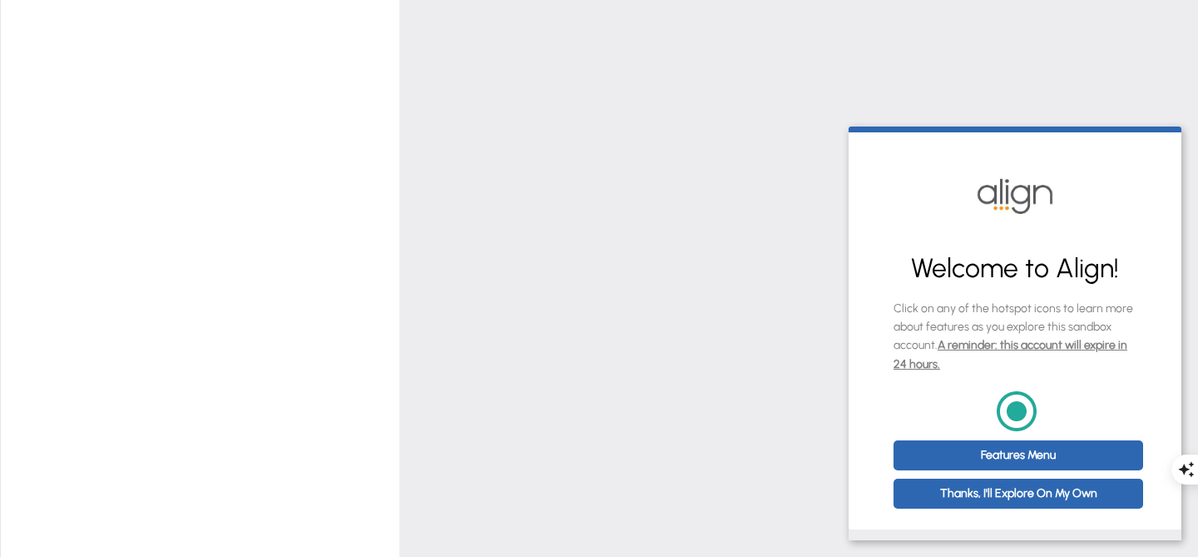
click at [764, 404] on div "? ? My KPIs (Key Performance Indicators) My KPIs (Key Performance Indicators) M…" at bounding box center [691, 395] width 974 height 42
click at [325, 82] on button "Edit" at bounding box center [321, 79] width 47 height 23
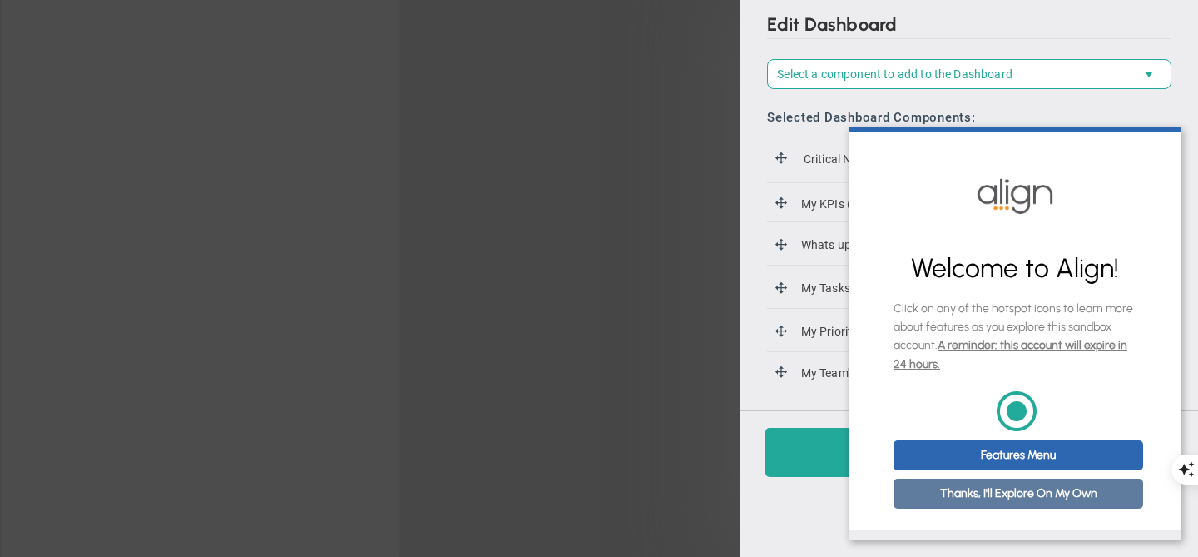
click at [1038, 508] on link "Thanks, I'll Explore On My Own" at bounding box center [1019, 493] width 250 height 30
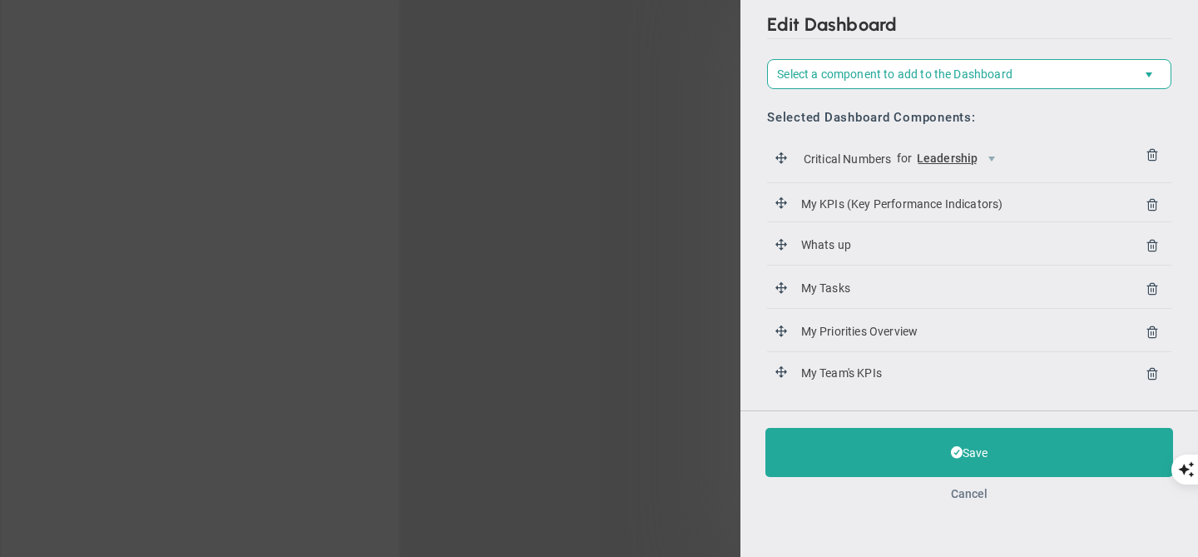
click at [983, 494] on button "Cancel" at bounding box center [969, 493] width 37 height 13
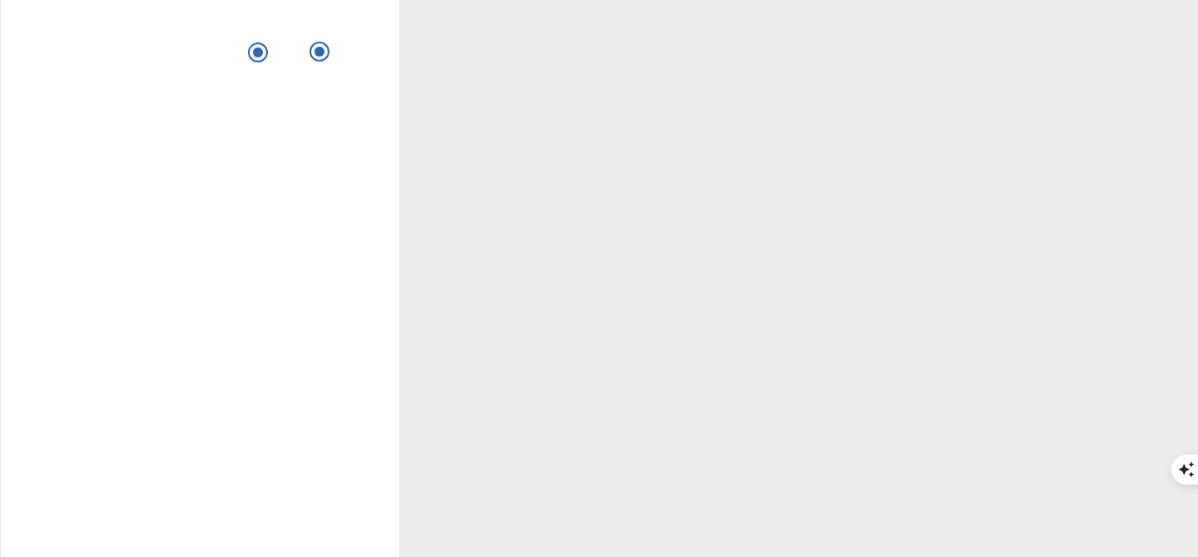
click at [1135, 80] on div "STUCKS 1" at bounding box center [1130, 71] width 85 height 19
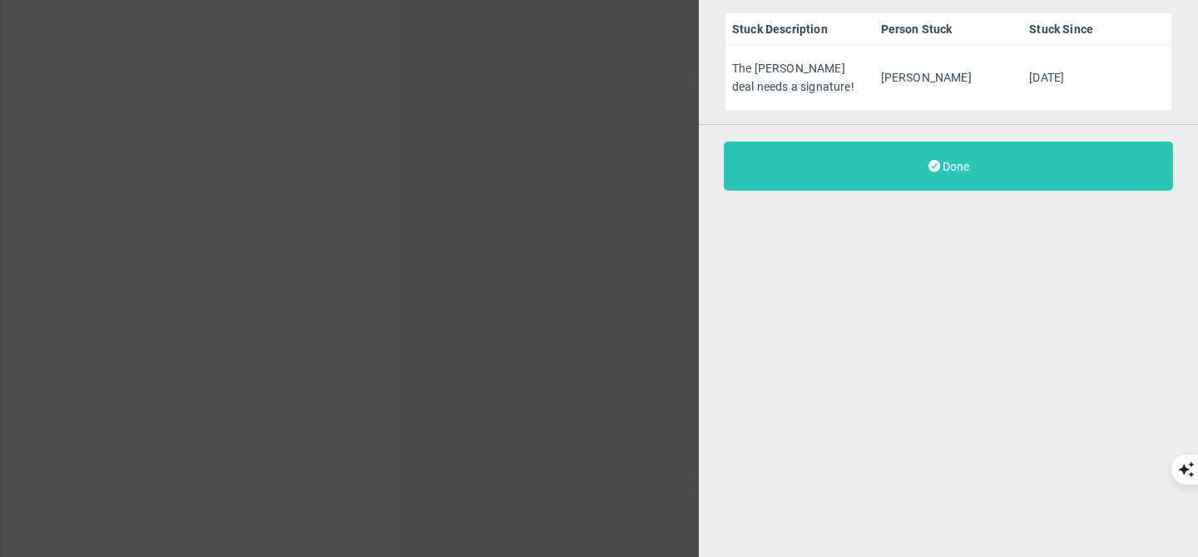
click at [1006, 146] on button "Done" at bounding box center [948, 165] width 449 height 49
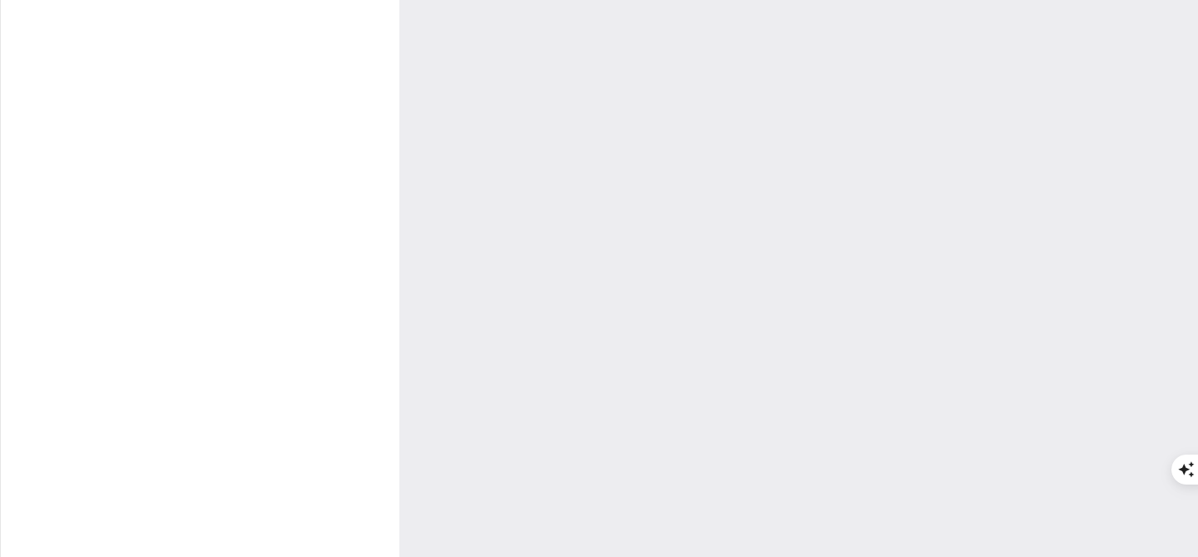
click at [234, 45] on span "Strategy" at bounding box center [226, 42] width 48 height 12
click at [522, 398] on div "? ? My KPIs (Key Performance Indicators) My KPIs (Key Performance Indicators) M…" at bounding box center [691, 395] width 974 height 42
click at [1153, 189] on span at bounding box center [1155, 186] width 11 height 20
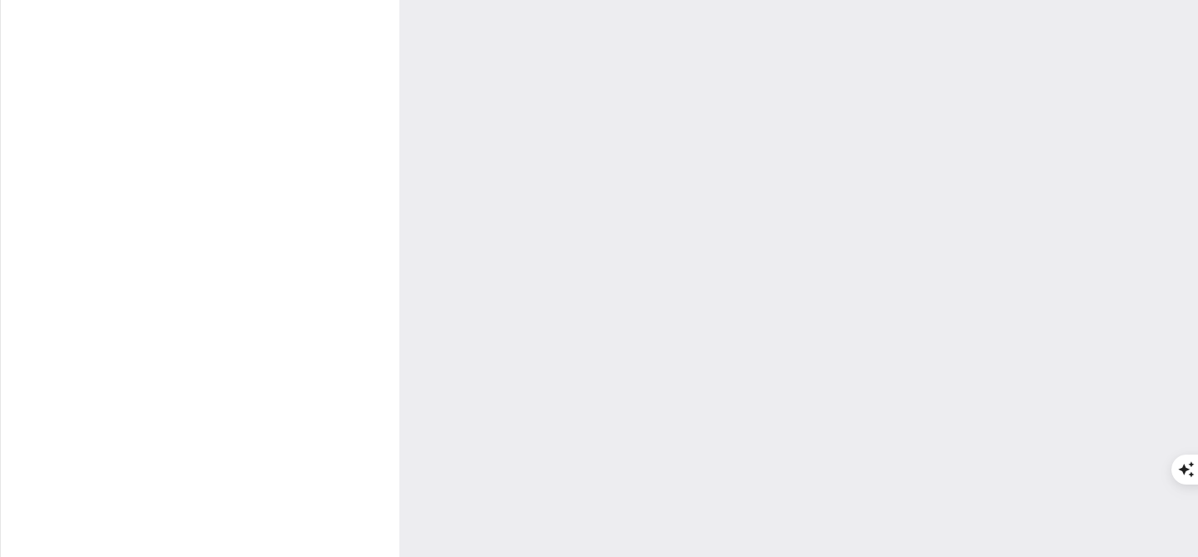
click at [1153, 120] on span at bounding box center [1154, 123] width 12 height 20
click at [870, 171] on span at bounding box center [872, 173] width 13 height 13
click at [852, 207] on li "Edit" at bounding box center [814, 207] width 141 height 21
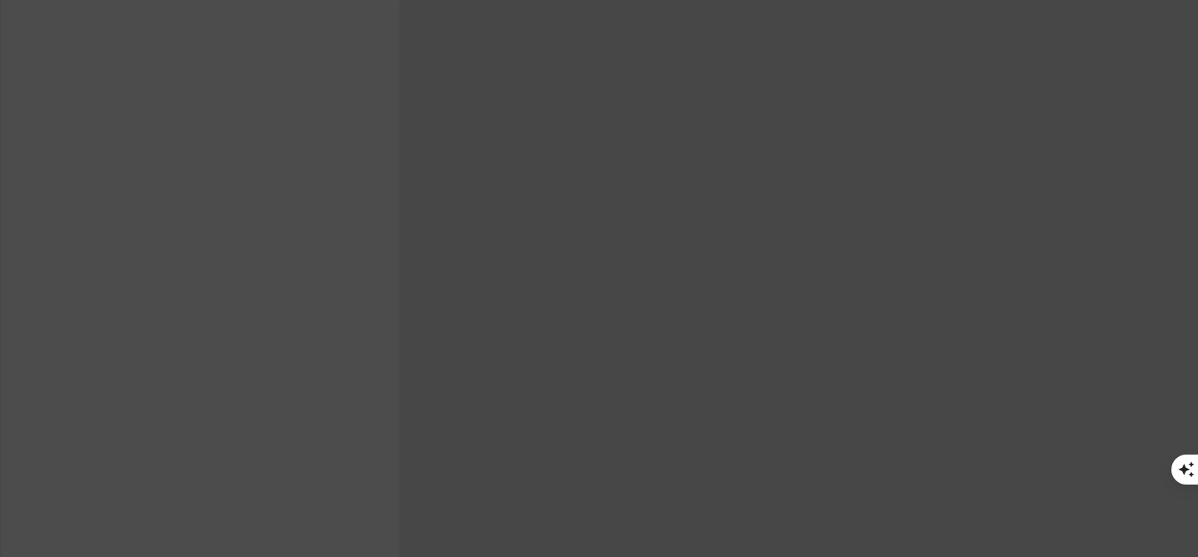
type input "Marketing Contacts"
type input "[PERSON_NAME]"
radio input "true"
type input "13400"
type input "14000"
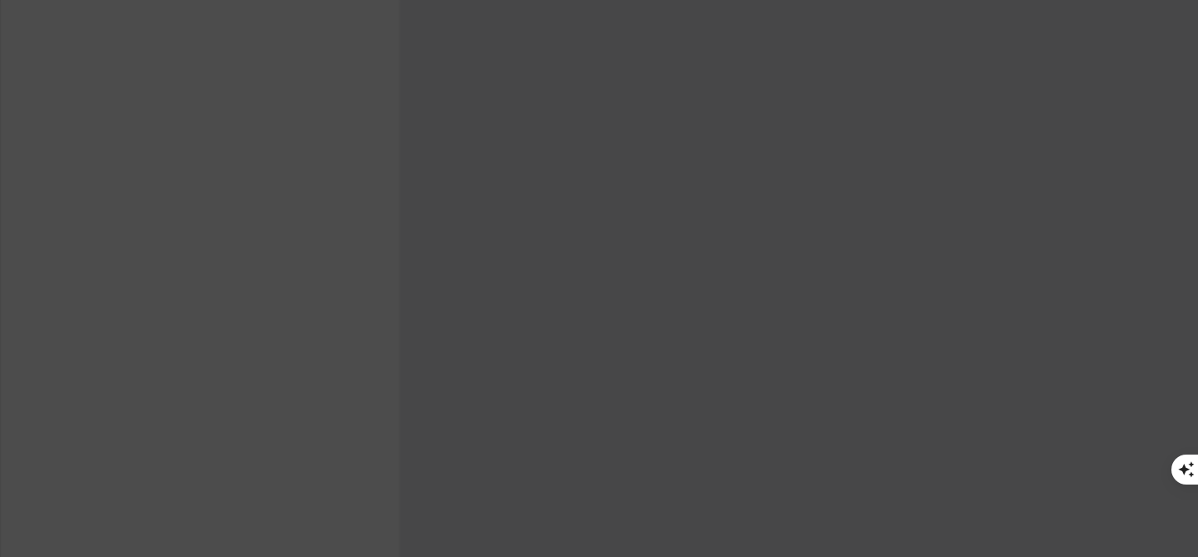
type input "13943"
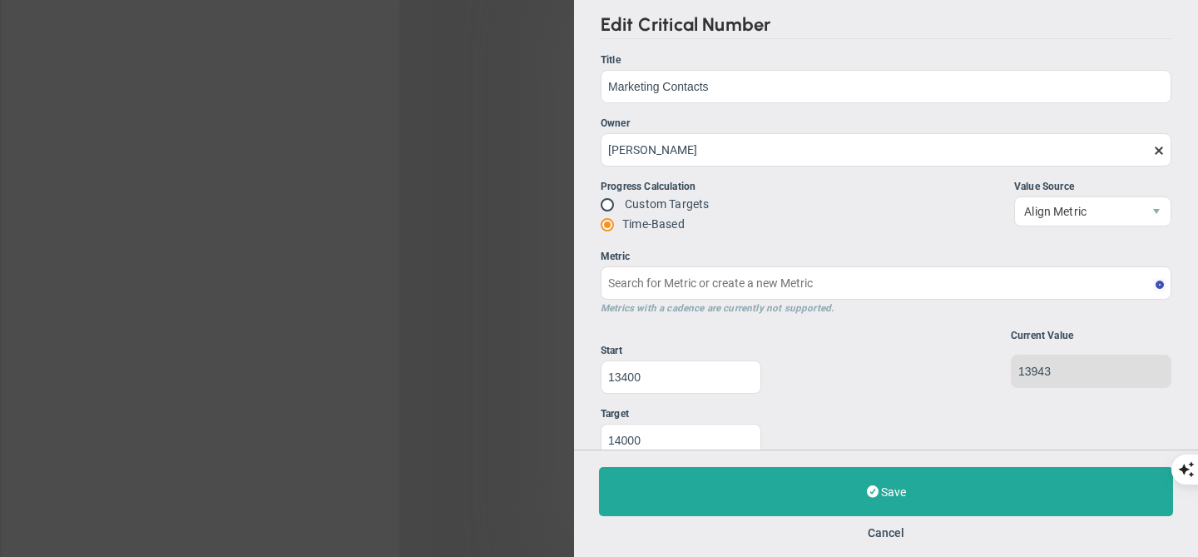
type input "Marketing Contacts : HubSpot"
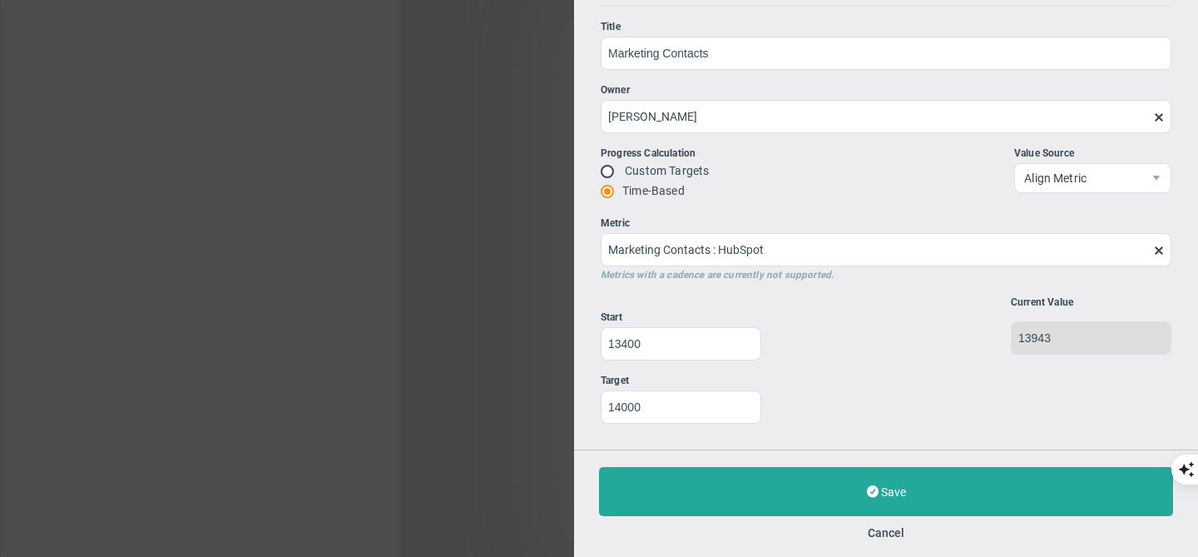
click at [877, 520] on div "Save Update Cancel" at bounding box center [886, 502] width 624 height 107
click at [877, 529] on button "Cancel" at bounding box center [886, 532] width 37 height 13
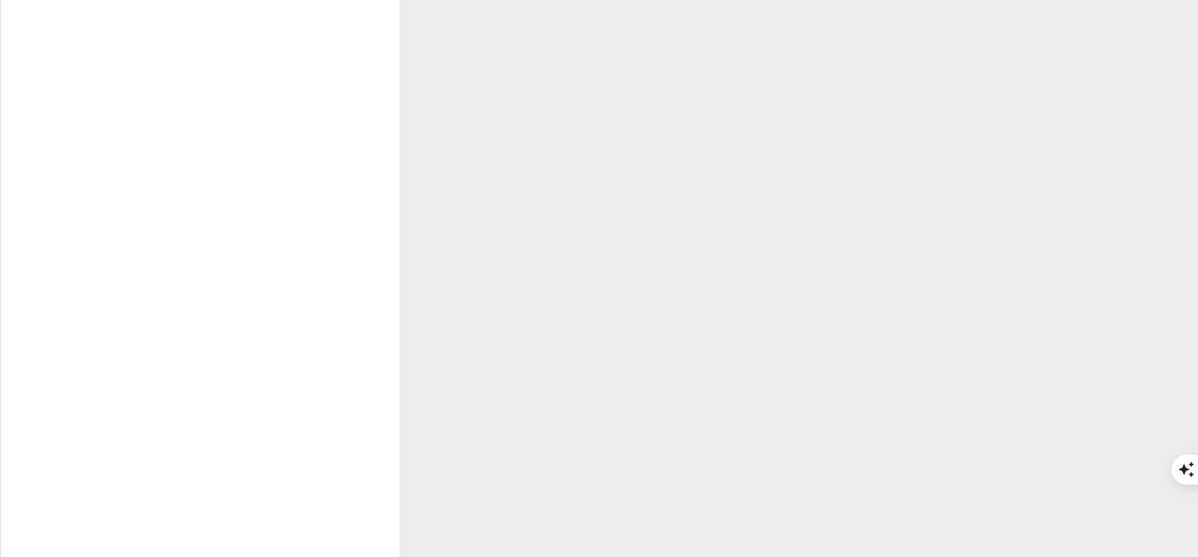
click at [302, 44] on span "Culture" at bounding box center [297, 42] width 39 height 12
click at [1058, 208] on div "Gross Margin View Historical Graph Edit Make "No Change" Update Add Past Update…" at bounding box center [684, 257] width 994 height 234
click at [1068, 42] on div "Simplamo (Sandbox)" at bounding box center [988, 43] width 182 height 22
click at [1057, 108] on div "Critical Numbers for Leadership 115110 Critical Numbers for Leadership Critical…" at bounding box center [691, 118] width 974 height 43
click at [1114, 81] on div "STUCKS 1" at bounding box center [1130, 71] width 85 height 19
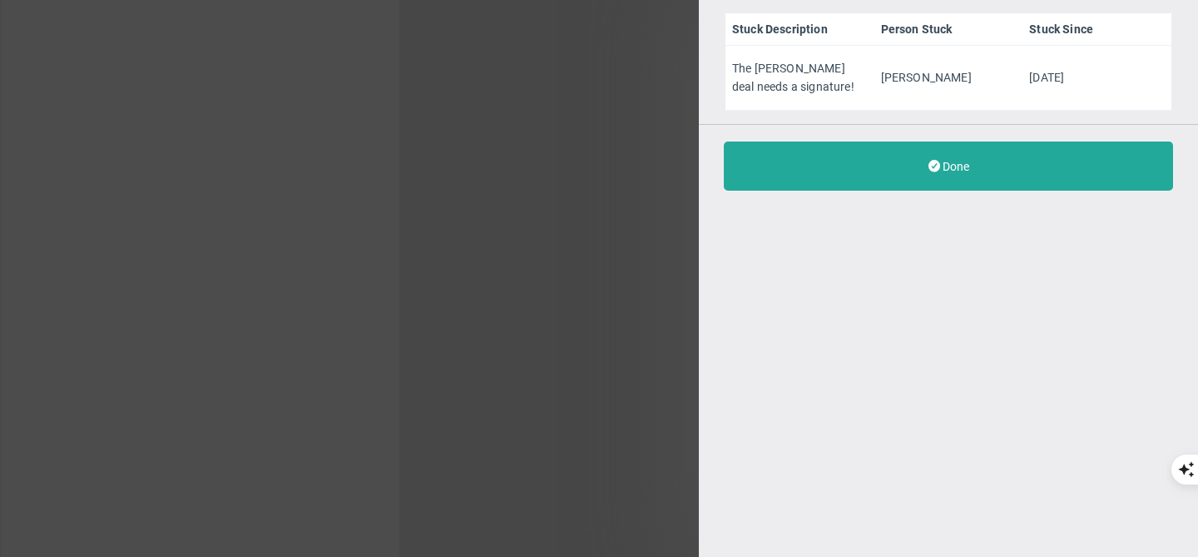
click at [860, 128] on div "Done" at bounding box center [948, 165] width 499 height 83
click at [603, 233] on div "Stuck Description Person Stuck Stuck Since The [PERSON_NAME] deal needs a signa…" at bounding box center [599, 278] width 1198 height 557
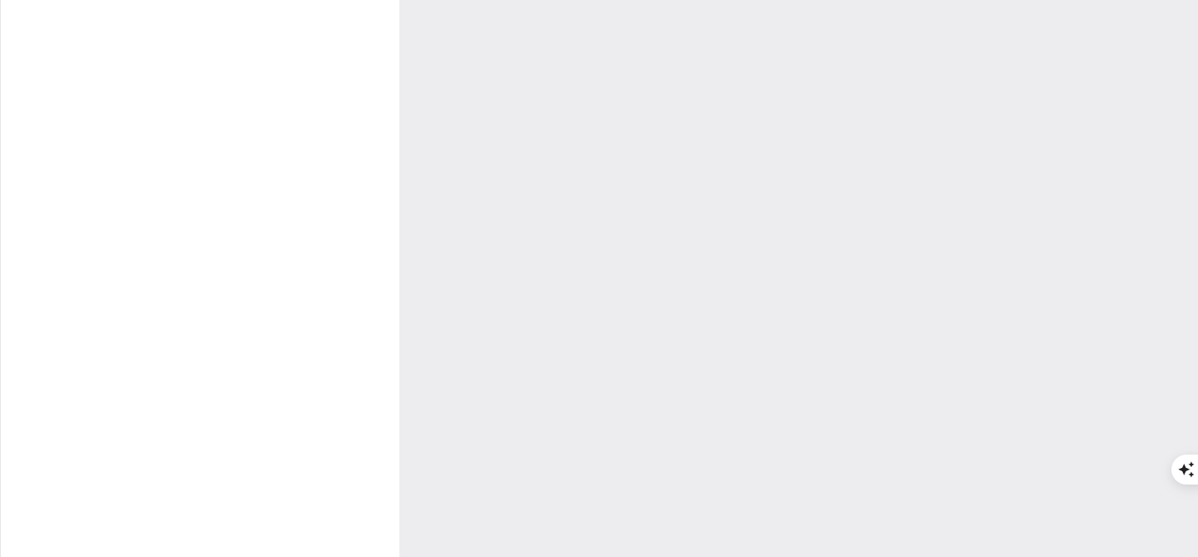
click at [130, 88] on span "Dashboards Dashboards" at bounding box center [91, 77] width 182 height 37
click at [247, 88] on div "My Dashboard" at bounding box center [265, 74] width 166 height 32
click at [132, 71] on span "Dashboards Dashboards" at bounding box center [91, 77] width 182 height 37
click at [245, 108] on span "Company Dashboard" at bounding box center [271, 107] width 107 height 16
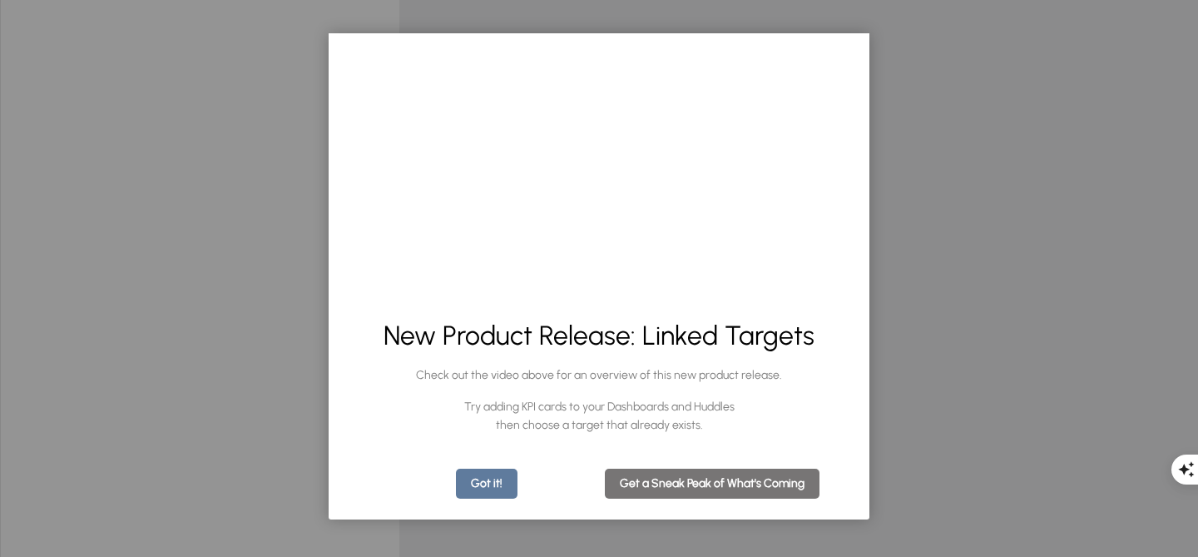
click at [493, 486] on link "Got it!" at bounding box center [487, 483] width 62 height 30
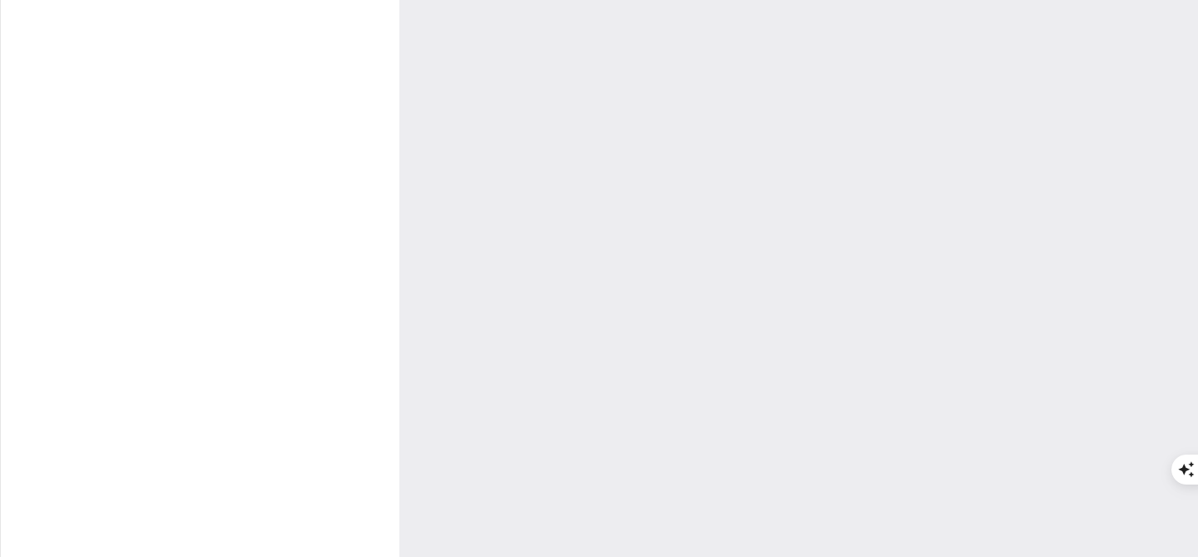
scroll to position [0, 0]
click at [848, 77] on button at bounding box center [835, 77] width 25 height 19
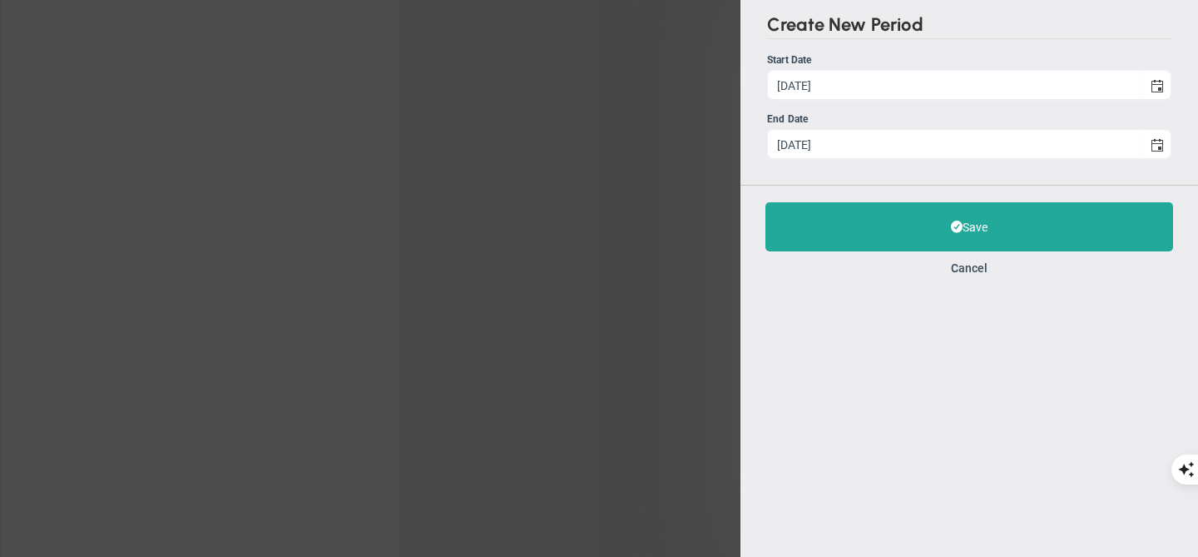
click at [649, 231] on div "Create New Period Start Date [DATE] Start Date [DATE] End Date [DATE] Save" at bounding box center [599, 278] width 1198 height 557
click at [965, 270] on button "Cancel" at bounding box center [969, 267] width 37 height 13
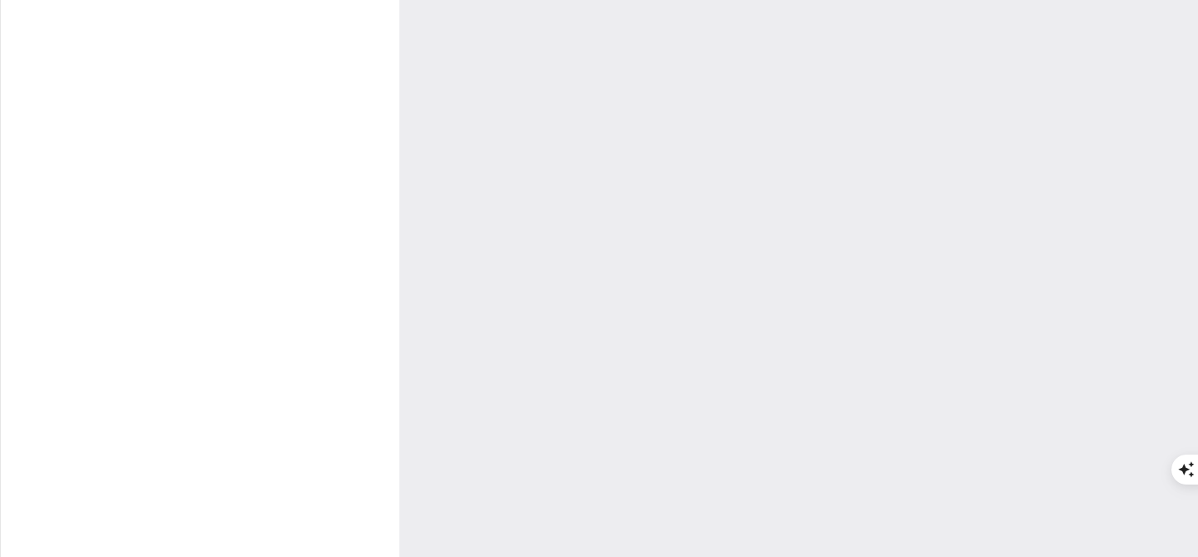
click at [378, 45] on span "Reports" at bounding box center [361, 42] width 58 height 33
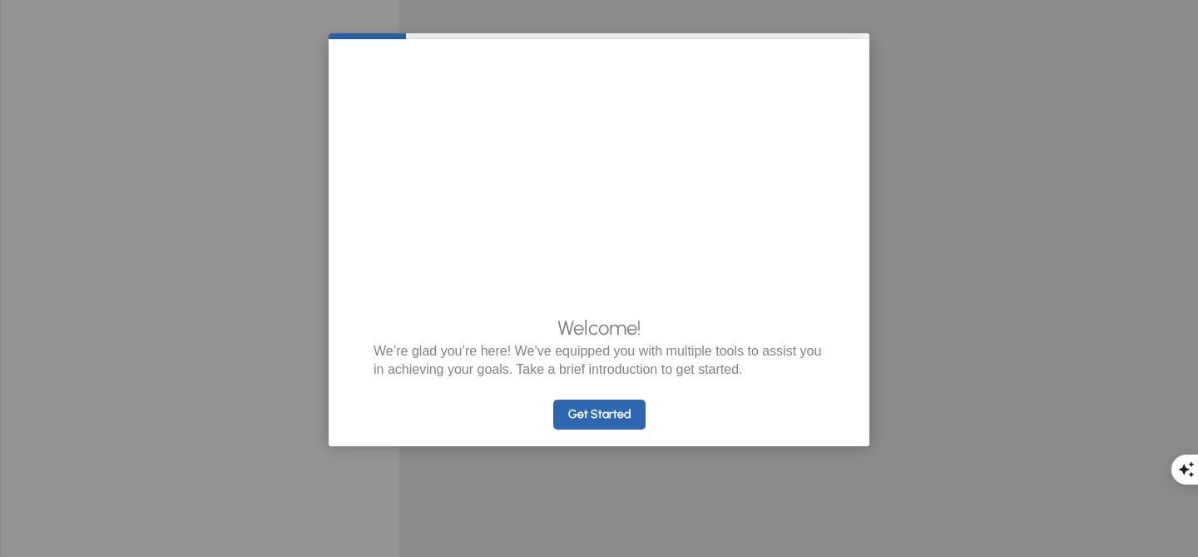
click appcues "× Welcome! We’re glad you’re here! We’ve equipped you with multiple tools to as…"
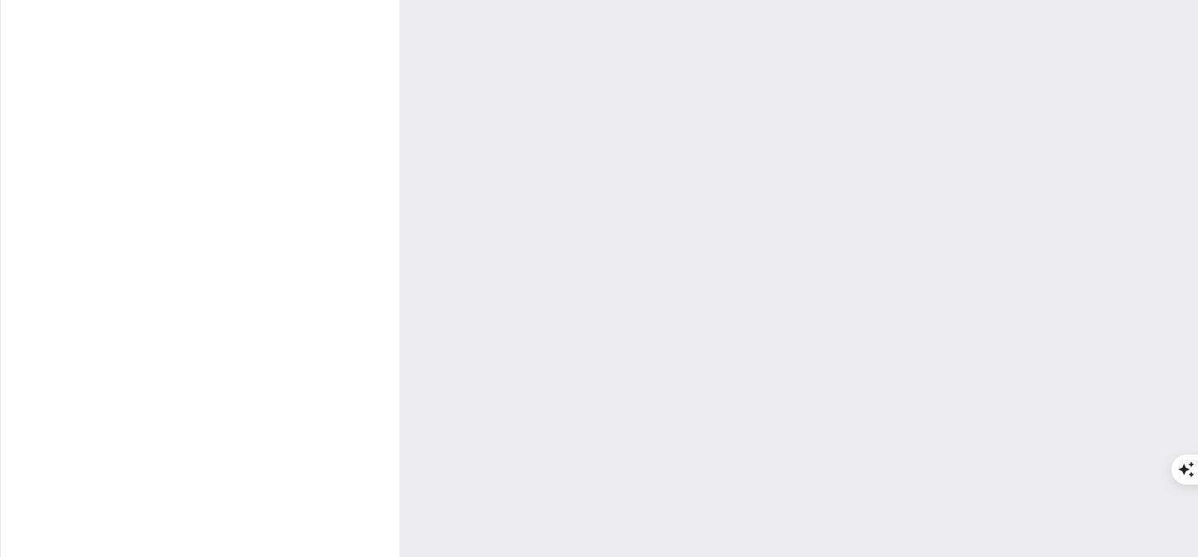
click at [122, 74] on span "Dashboards Dashboards" at bounding box center [91, 77] width 182 height 37
click at [211, 63] on div "My Dashboard" at bounding box center [265, 74] width 166 height 32
click at [311, 90] on button "Edit" at bounding box center [321, 79] width 47 height 23
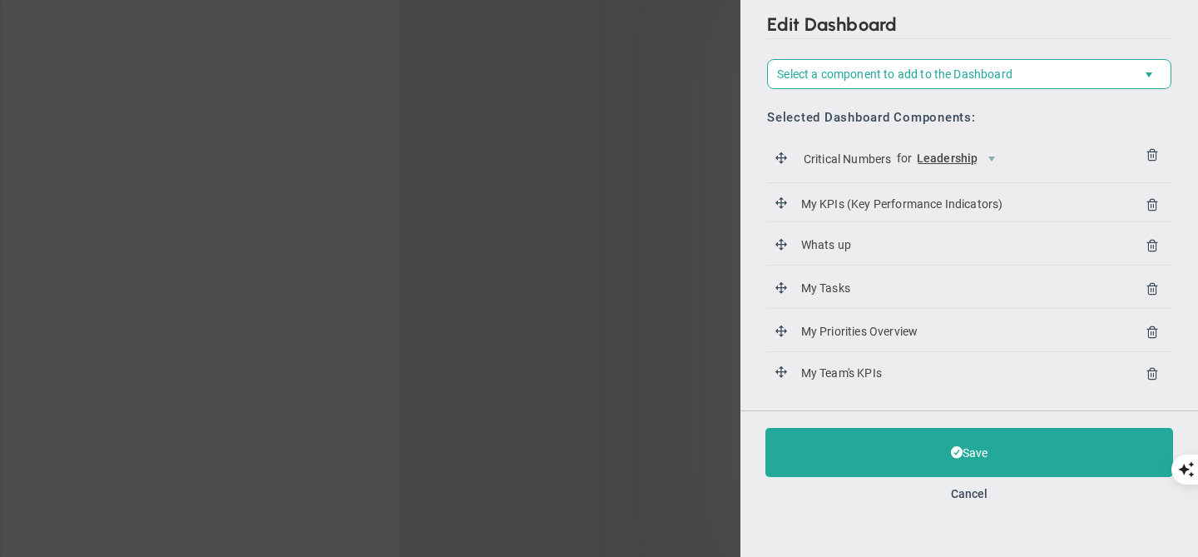
click at [810, 245] on span "Whats up" at bounding box center [826, 246] width 56 height 22
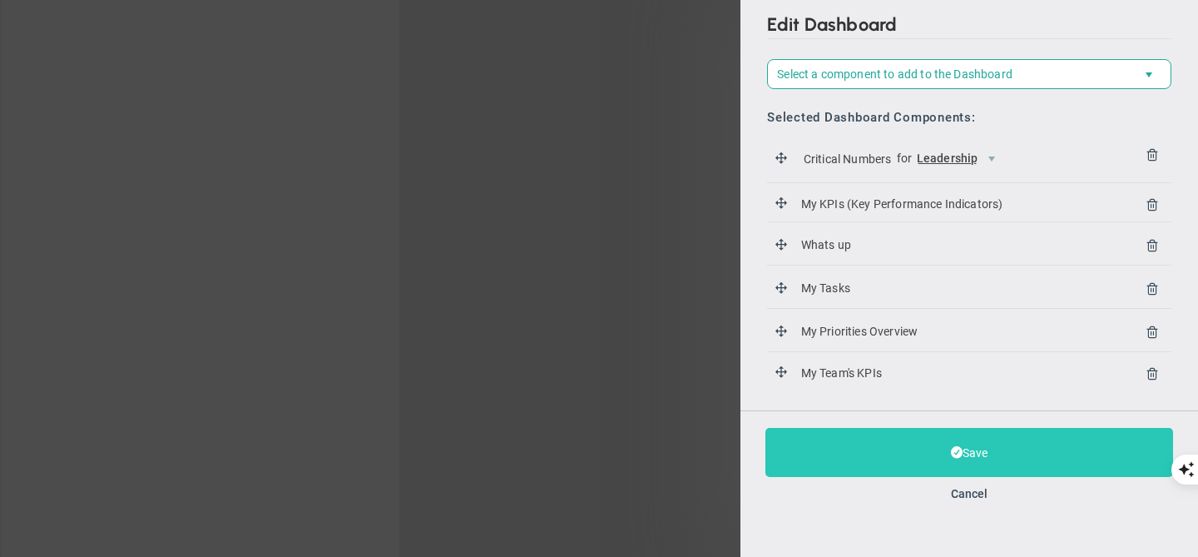
click at [885, 448] on button "Save" at bounding box center [970, 452] width 408 height 49
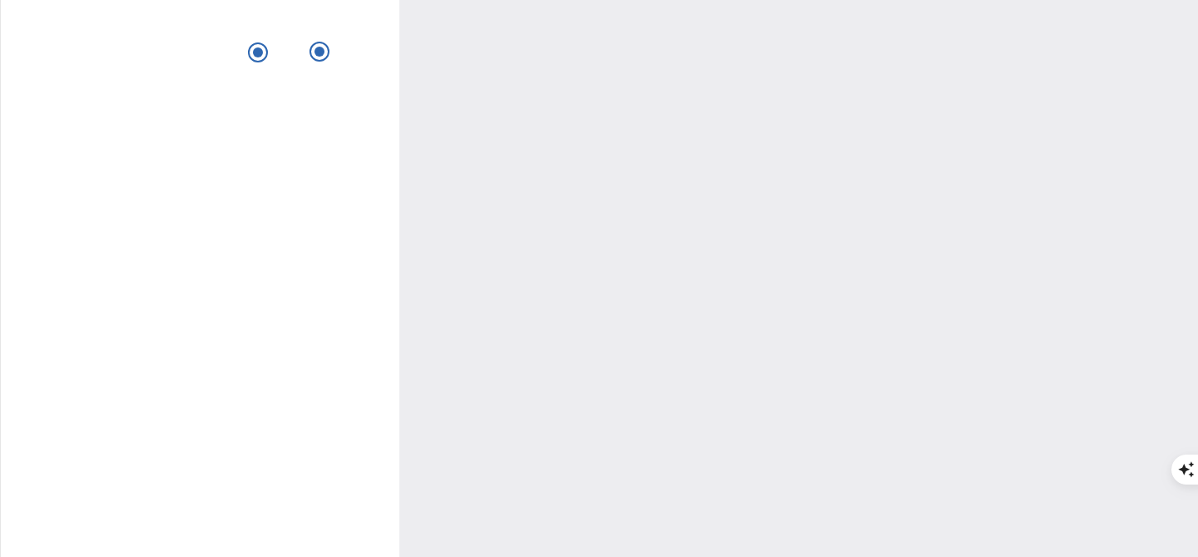
click at [235, 47] on span "Strategy" at bounding box center [226, 42] width 48 height 12
click at [244, 246] on span "7 Strata" at bounding box center [280, 242] width 179 height 33
click at [244, 46] on span "Strategy" at bounding box center [226, 42] width 48 height 12
click at [282, 47] on span "Culture" at bounding box center [297, 42] width 39 height 12
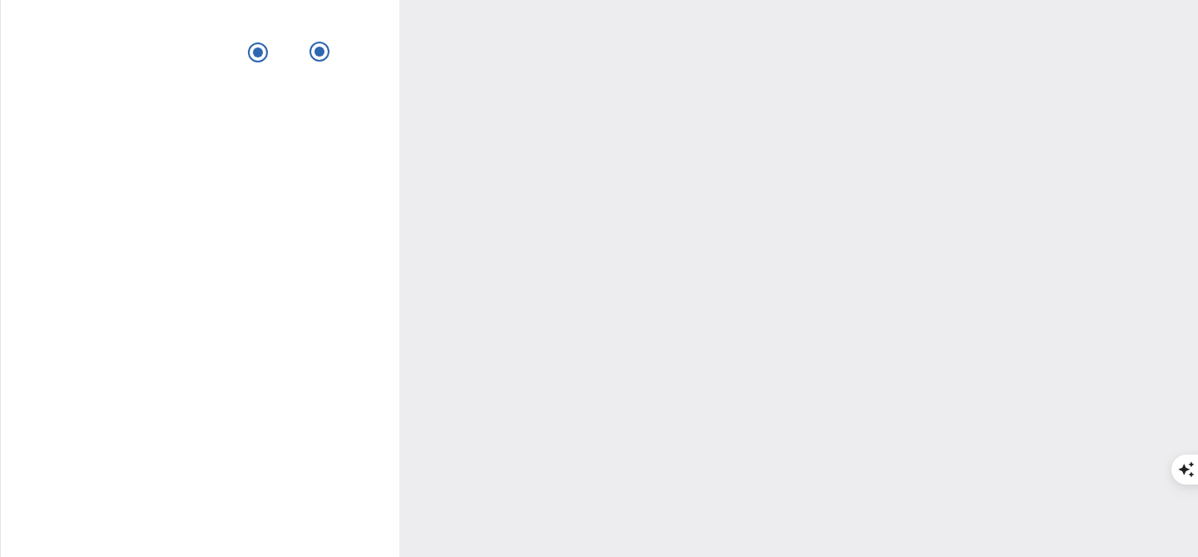
click at [299, 74] on span "eNPS" at bounding box center [333, 75] width 134 height 33
click at [230, 48] on span "Strategy" at bounding box center [226, 42] width 48 height 12
click at [240, 80] on span "One Page Strategic Plan" at bounding box center [280, 75] width 179 height 33
click at [102, 98] on span "Priorities OKR Tree Priorities OKRs" at bounding box center [91, 115] width 182 height 37
click at [117, 90] on span "Dashboards Dashboards" at bounding box center [91, 77] width 182 height 37
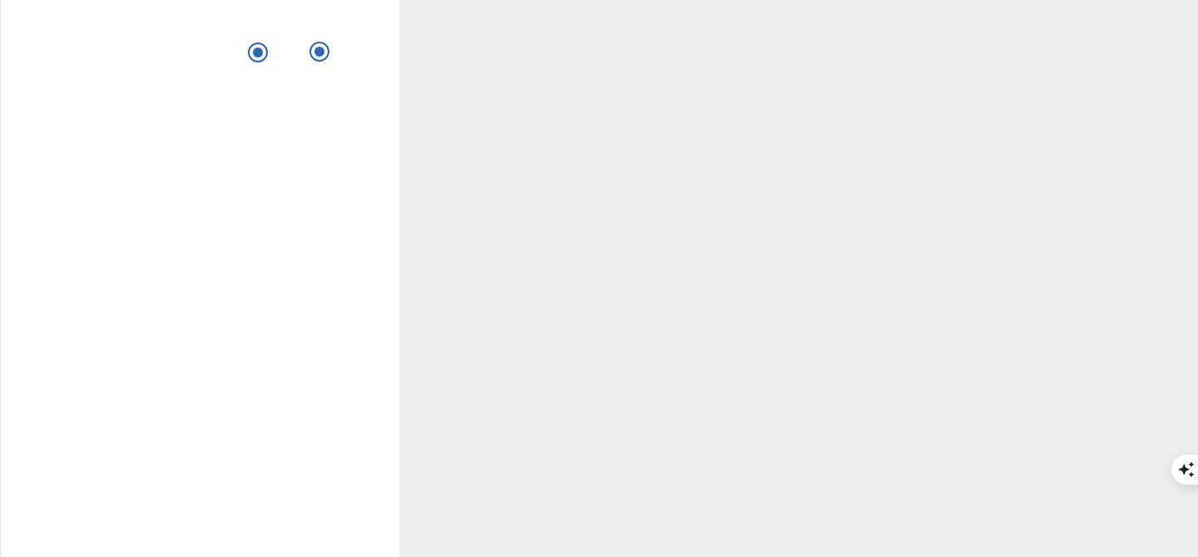
click at [236, 79] on span "My Dashboard" at bounding box center [255, 75] width 74 height 16
click at [701, 269] on span at bounding box center [698, 268] width 13 height 13
click at [733, 239] on div "Create 520 Sales Qualified Marketing Leads View Historical Graph Edit Make "No …" at bounding box center [624, 352] width 874 height 234
